Goal: Task Accomplishment & Management: Manage account settings

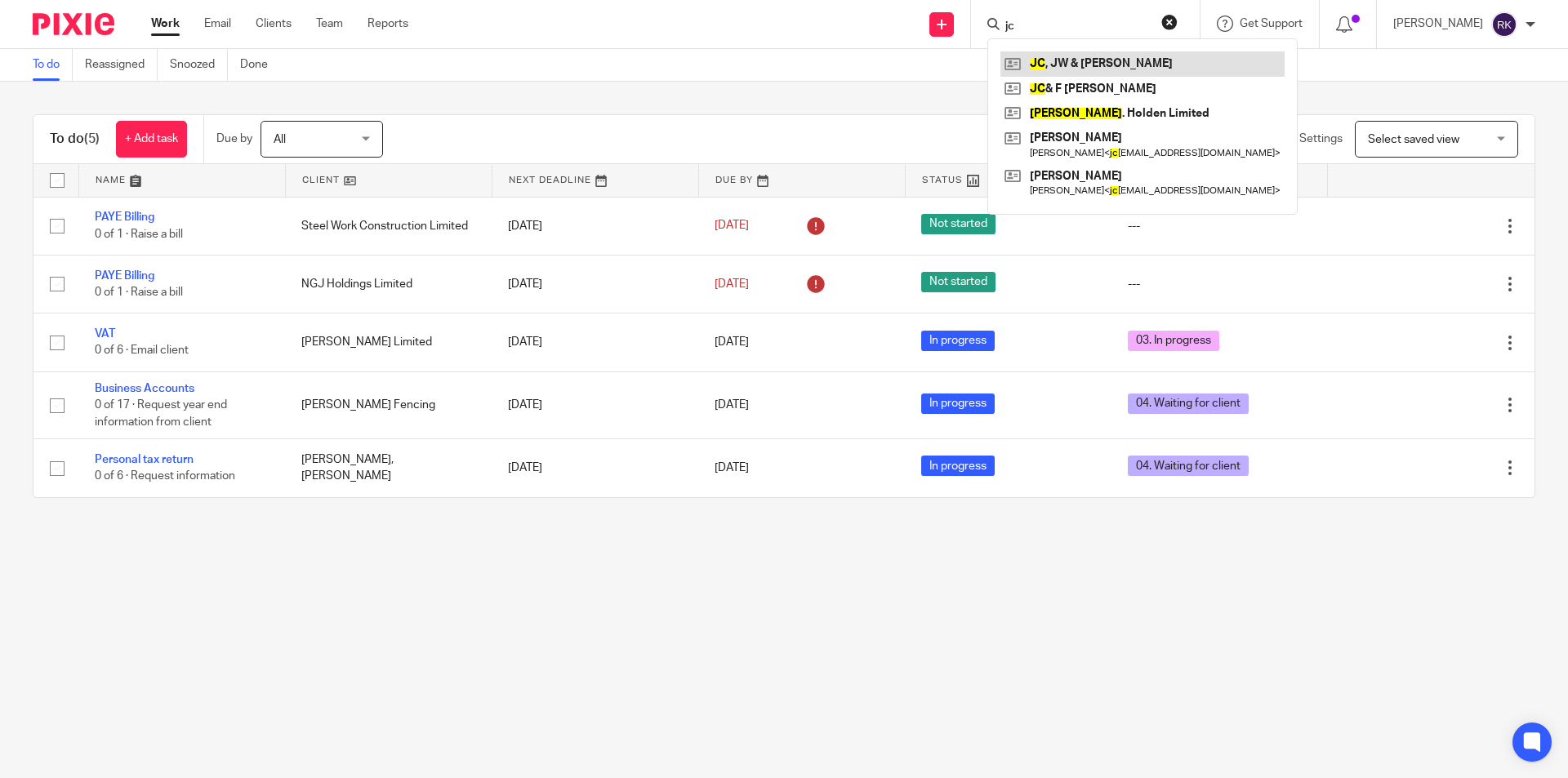
type input "jc"
click at [1162, 64] on link at bounding box center [1143, 63] width 284 height 25
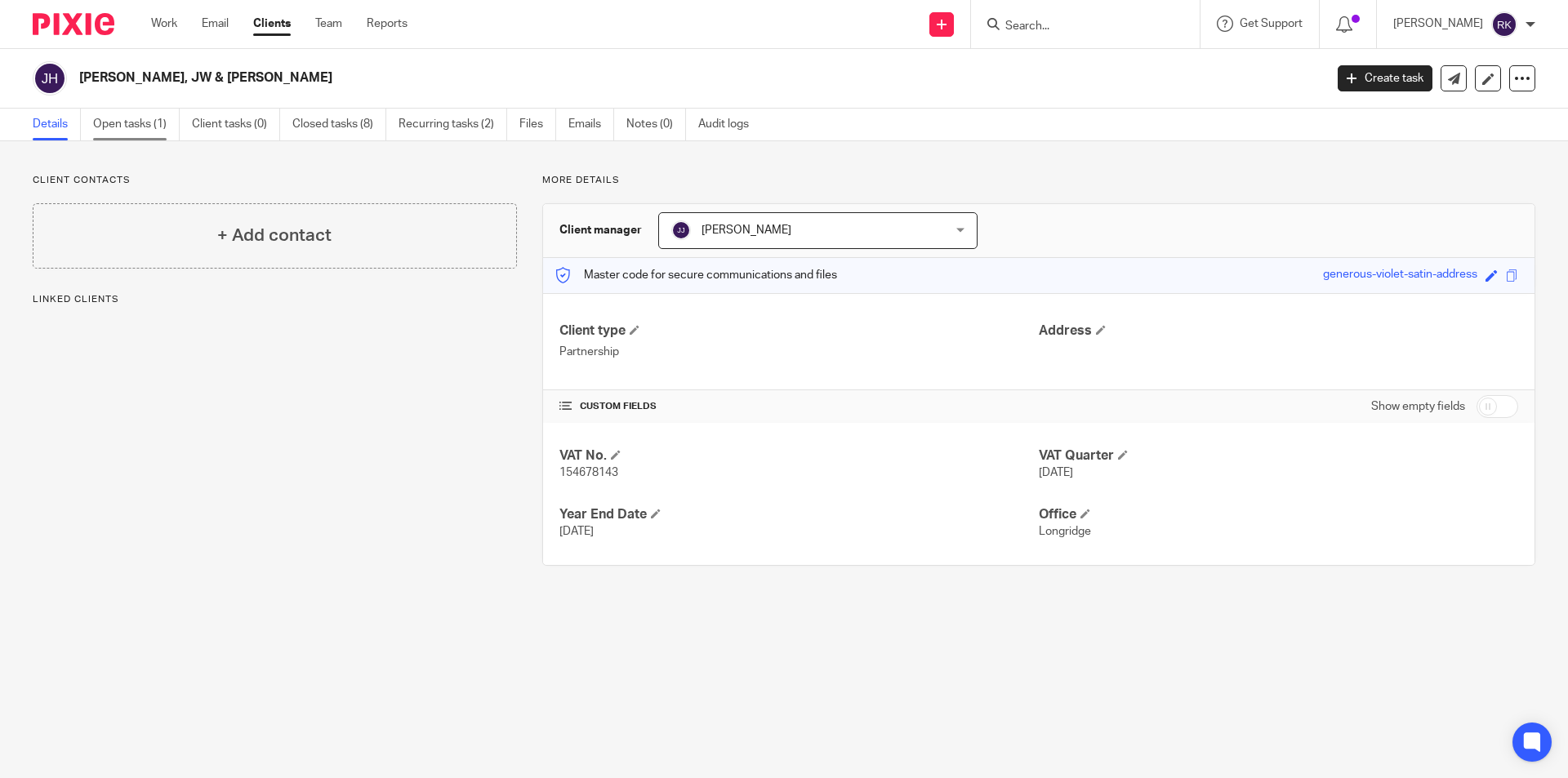
click at [116, 136] on link "Open tasks (1)" at bounding box center [136, 124] width 87 height 32
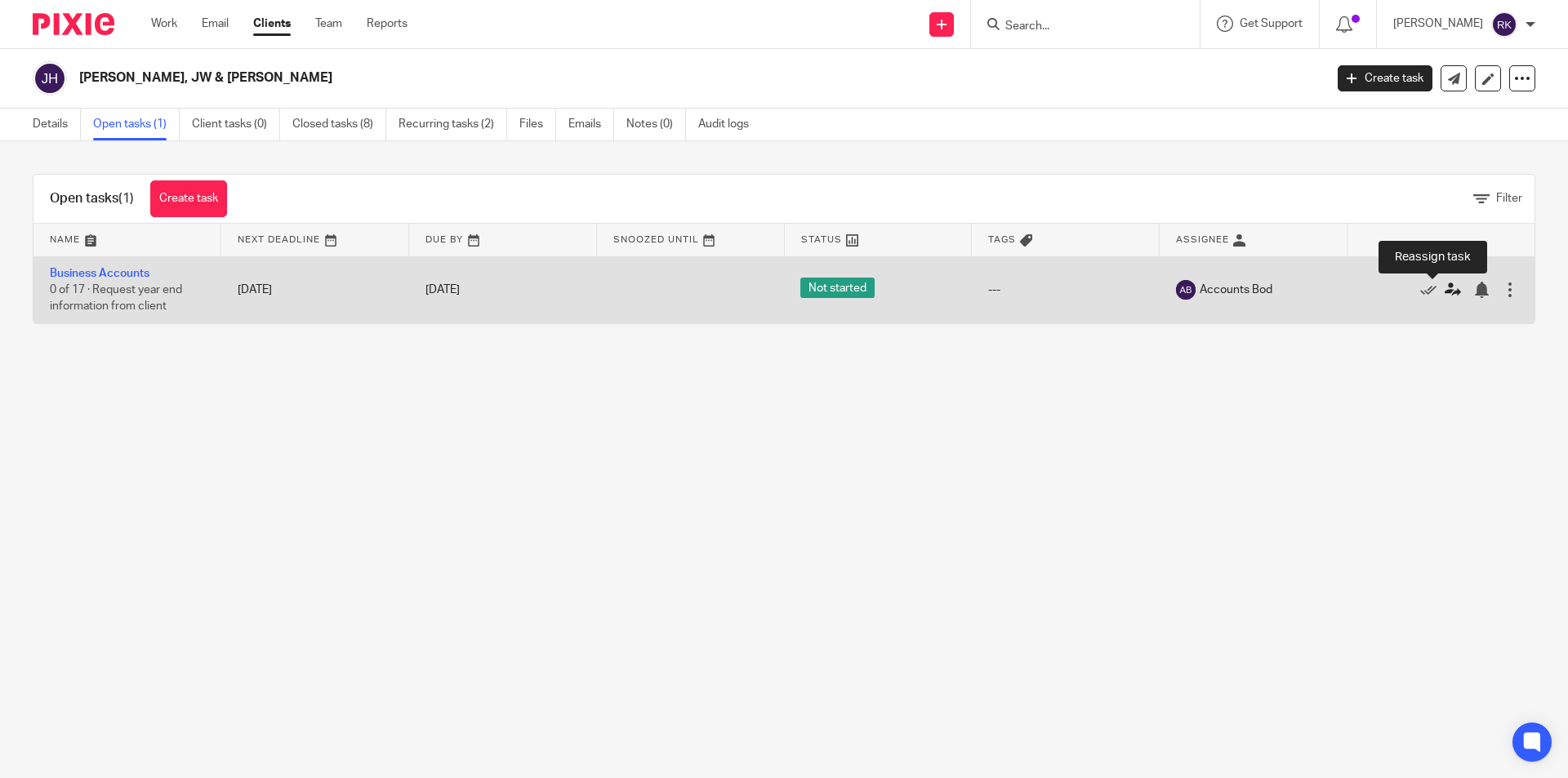
click at [1444, 290] on icon at bounding box center [1452, 290] width 16 height 16
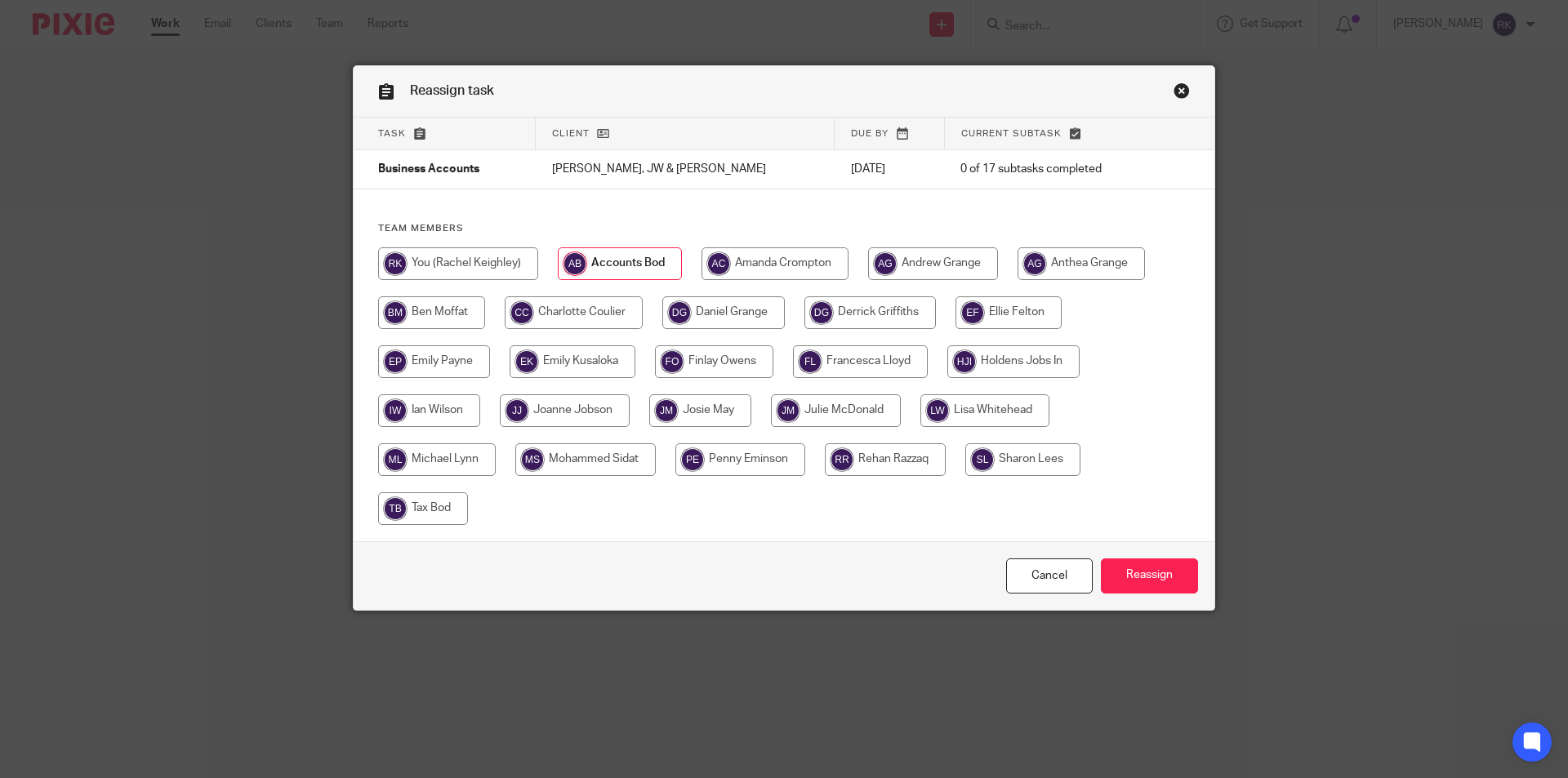
click at [1052, 371] on input "radio" at bounding box center [1013, 362] width 132 height 33
radio input "true"
click at [1163, 571] on input "Reassign" at bounding box center [1149, 576] width 97 height 36
